Goal: Task Accomplishment & Management: Manage account settings

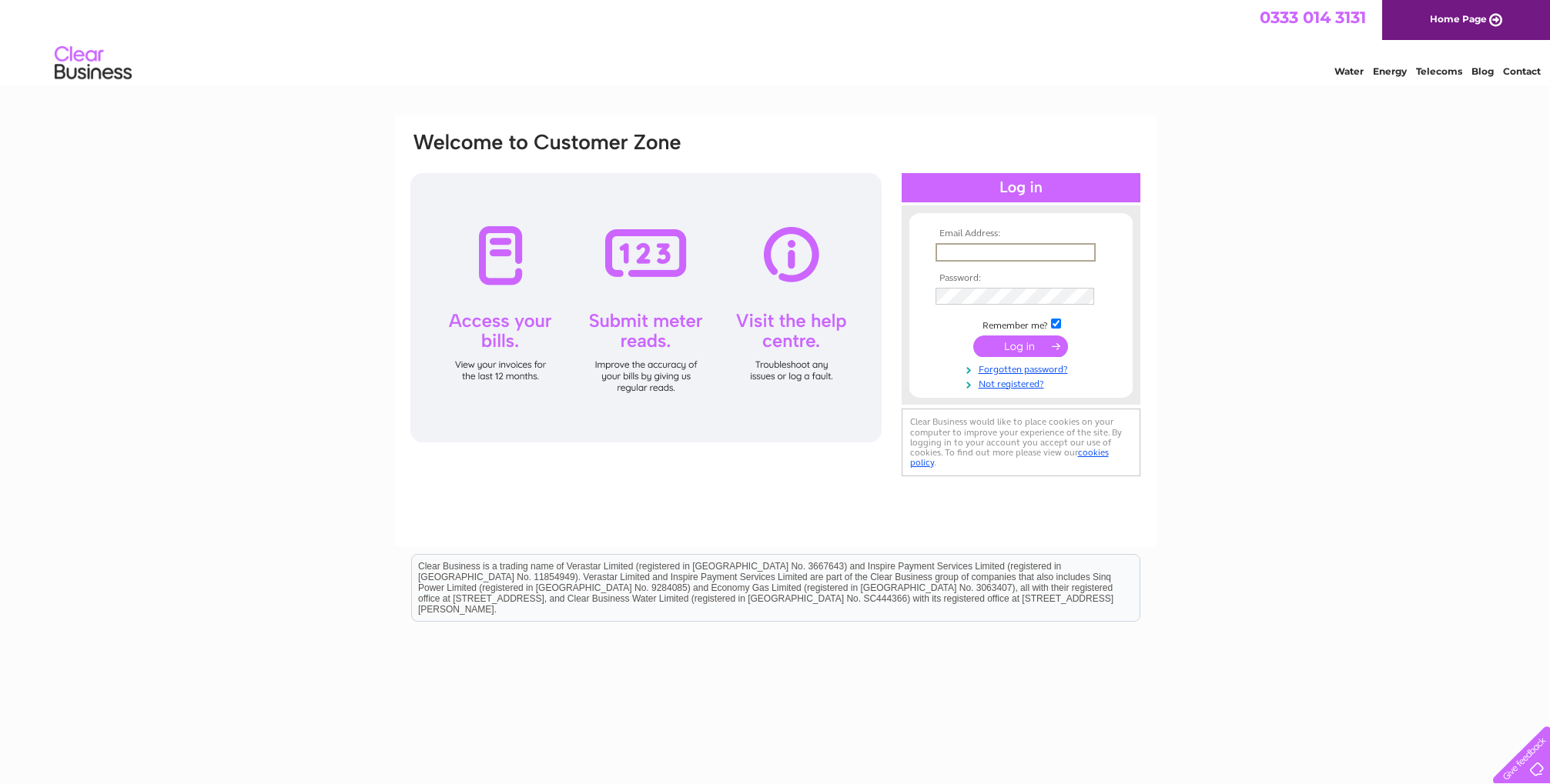
click at [1004, 249] on input "text" at bounding box center [1015, 252] width 160 height 18
type input "[EMAIL_ADDRESS][DOMAIN_NAME]"
click at [998, 344] on input "submit" at bounding box center [1021, 344] width 95 height 22
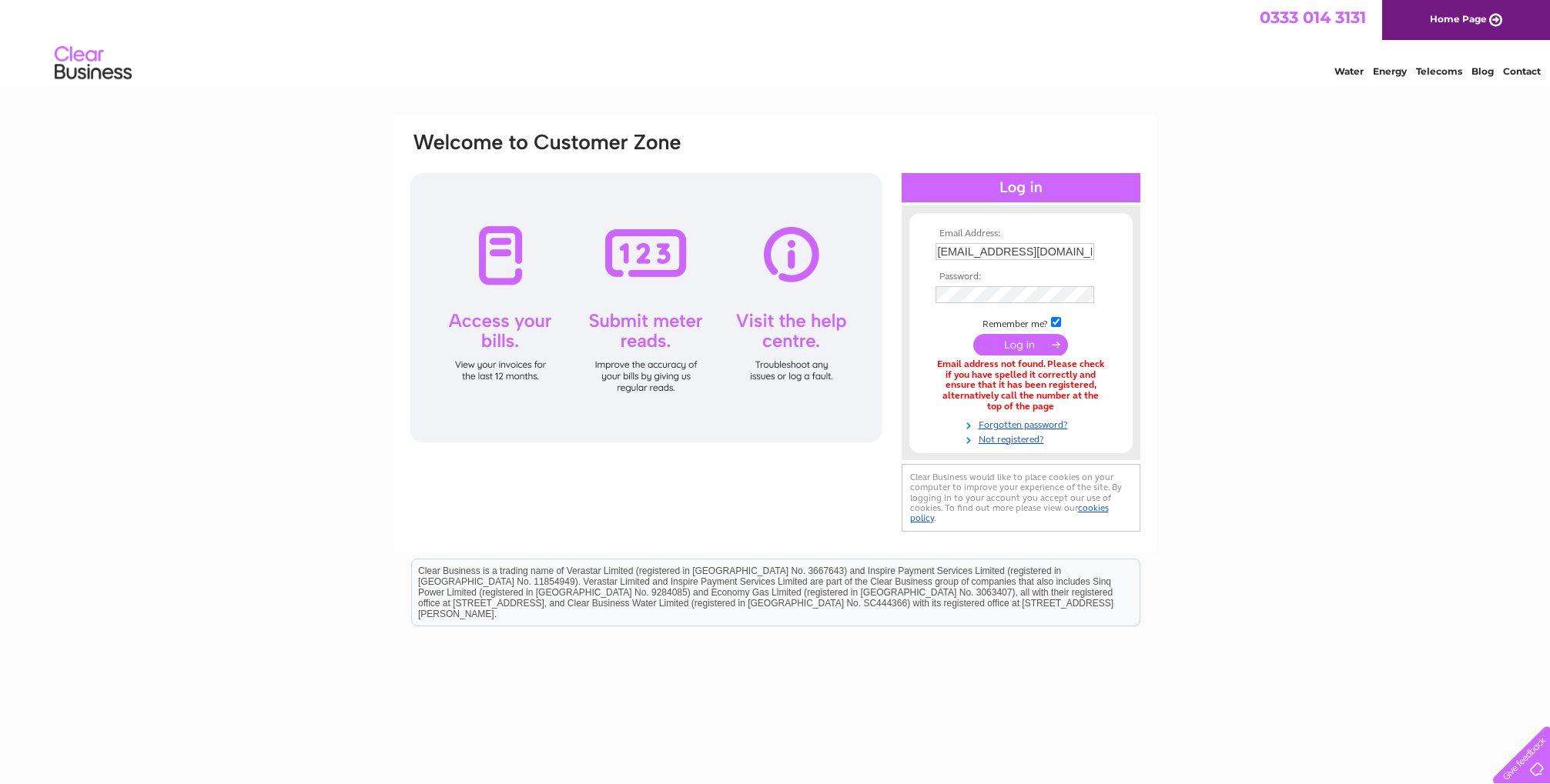
click at [1012, 349] on input "submit" at bounding box center [1021, 344] width 95 height 22
click at [1033, 426] on link "Forgotten password?" at bounding box center [1022, 424] width 174 height 15
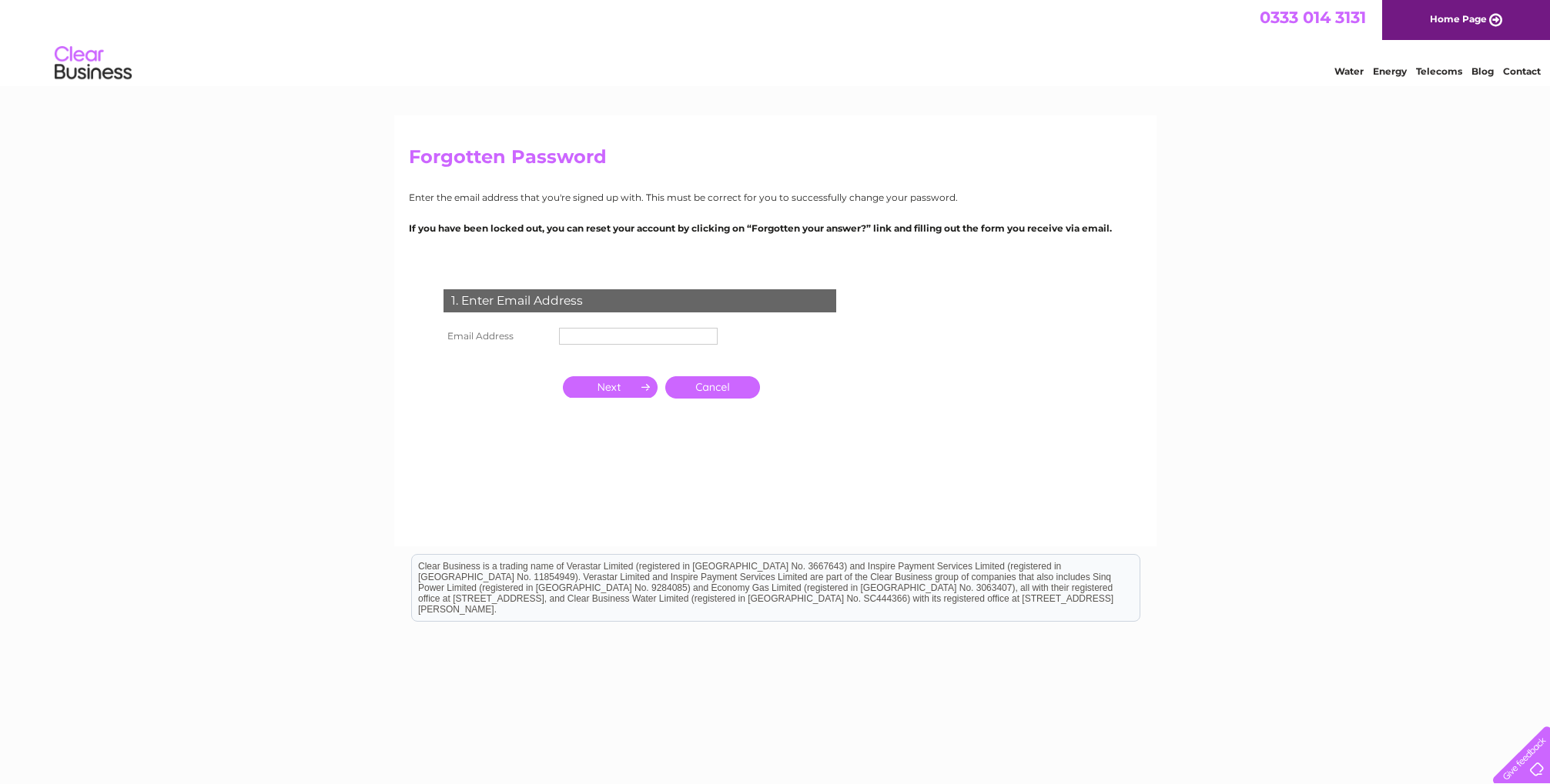
click at [630, 337] on input "text" at bounding box center [638, 336] width 159 height 17
type input "[EMAIL_ADDRESS][DOMAIN_NAME]"
click at [613, 391] on input "button" at bounding box center [610, 387] width 95 height 22
